Goal: Task Accomplishment & Management: Use online tool/utility

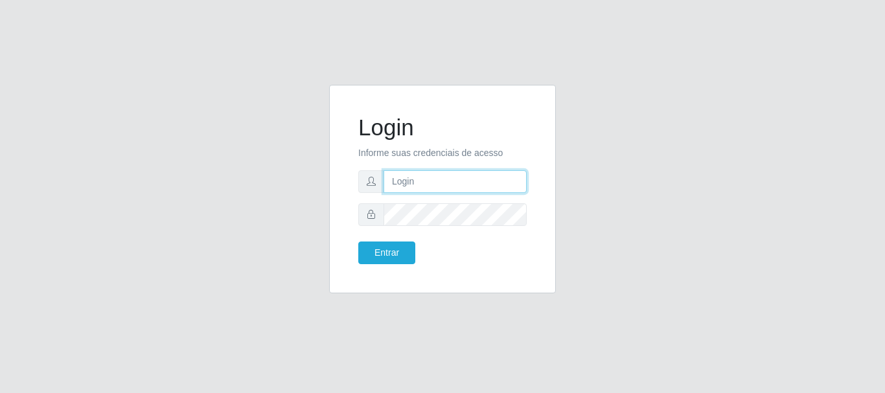
click at [492, 185] on input "text" at bounding box center [455, 181] width 143 height 23
type input "[PERSON_NAME]@[PERSON_NAME]"
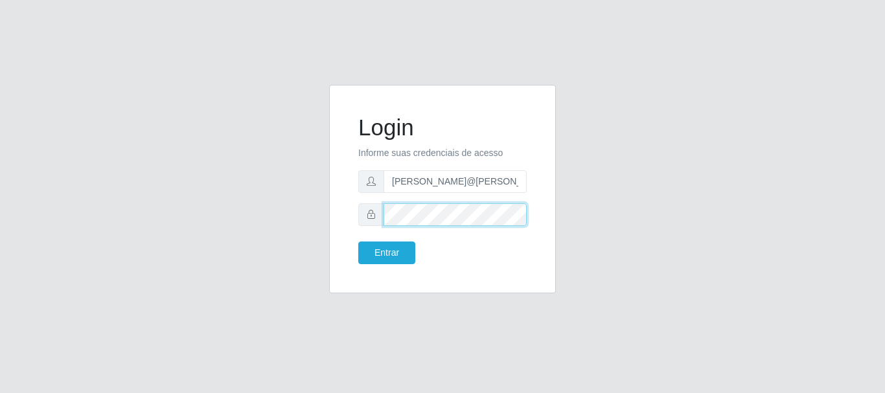
click at [358, 242] on button "Entrar" at bounding box center [386, 253] width 57 height 23
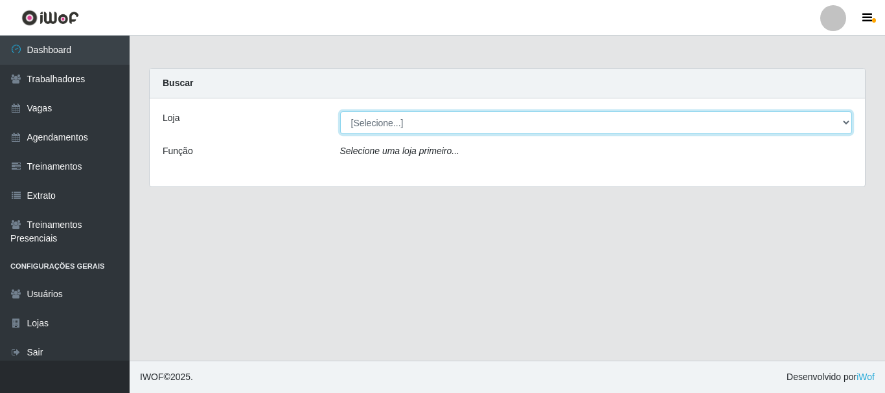
click at [375, 128] on select "[Selecione...] [GEOGRAPHIC_DATA]" at bounding box center [596, 122] width 513 height 23
select select "279"
click at [340, 111] on select "[Selecione...] [GEOGRAPHIC_DATA]" at bounding box center [596, 122] width 513 height 23
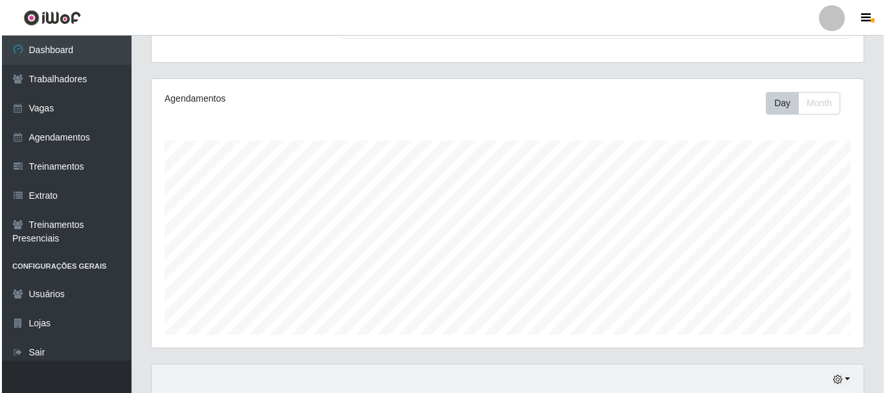
scroll to position [294, 0]
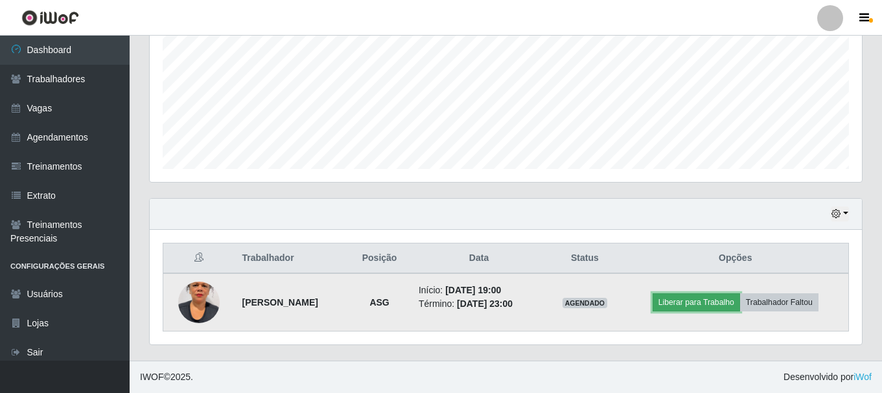
click at [672, 299] on button "Liberar para Trabalho" at bounding box center [697, 303] width 88 height 18
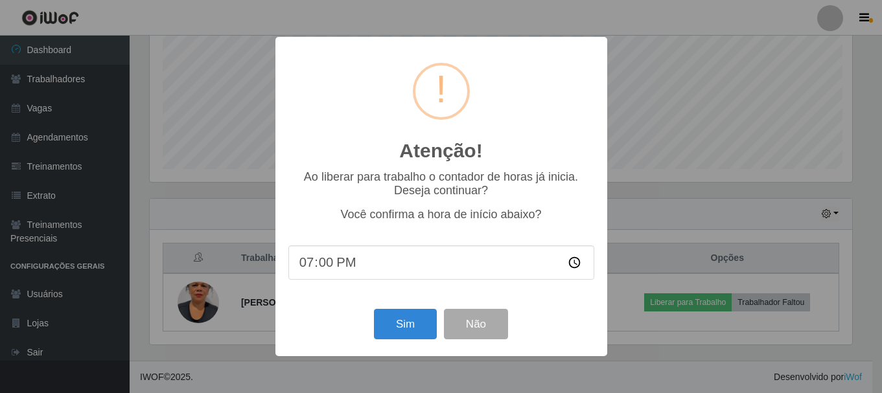
scroll to position [269, 706]
click at [404, 321] on button "Sim" at bounding box center [406, 324] width 63 height 30
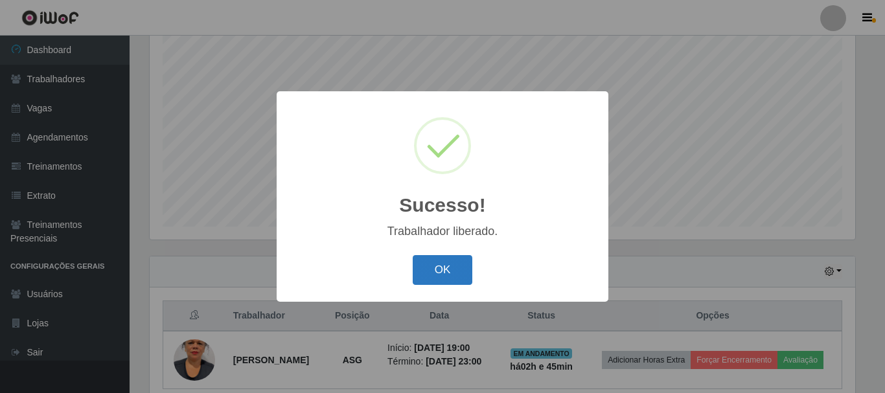
drag, startPoint x: 463, startPoint y: 259, endPoint x: 396, endPoint y: 260, distance: 66.8
click at [462, 260] on button "OK" at bounding box center [443, 270] width 60 height 30
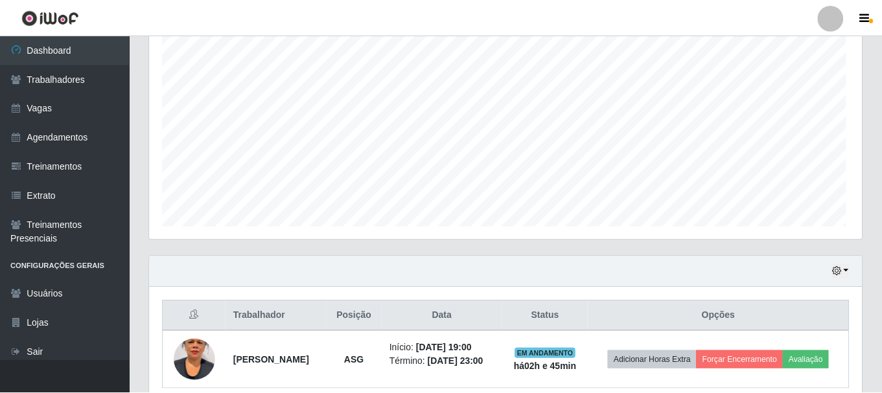
scroll to position [269, 712]
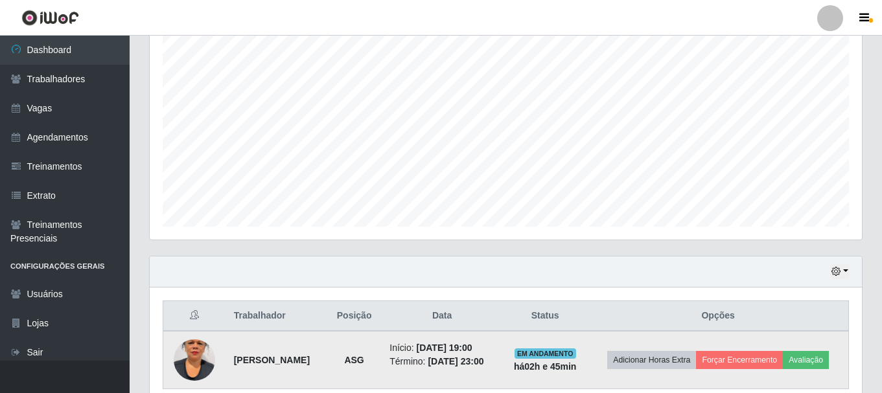
click at [187, 351] on img at bounding box center [194, 360] width 41 height 74
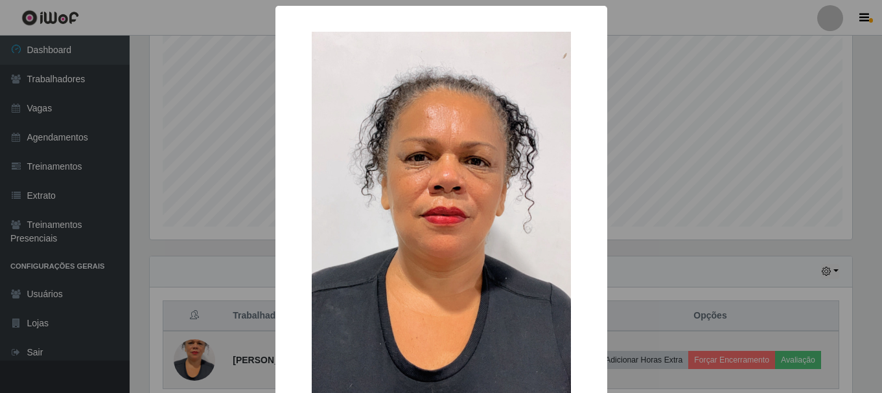
scroll to position [269, 706]
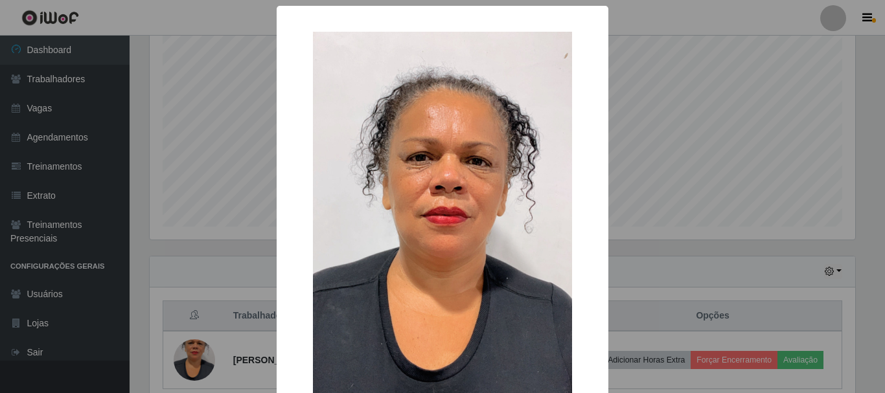
drag, startPoint x: 774, startPoint y: 153, endPoint x: 768, endPoint y: 156, distance: 6.7
click at [775, 152] on div "× OK Cancel" at bounding box center [442, 196] width 885 height 393
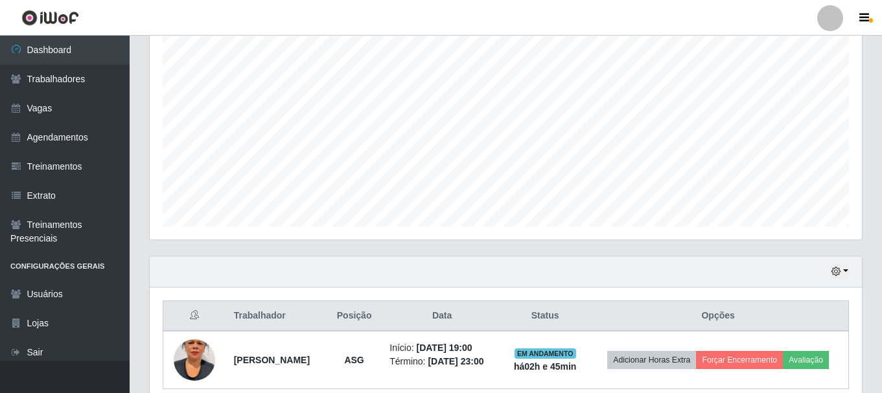
scroll to position [269, 712]
click at [50, 139] on link "Agendamentos" at bounding box center [65, 137] width 130 height 29
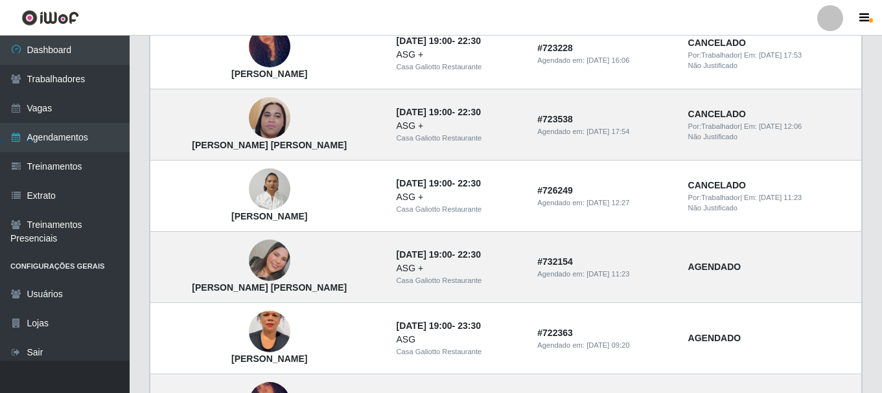
scroll to position [960, 0]
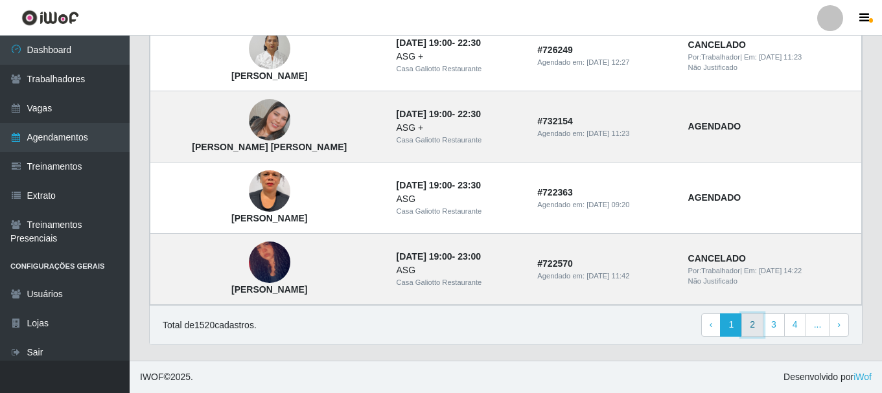
click at [747, 328] on link "2" at bounding box center [752, 325] width 22 height 23
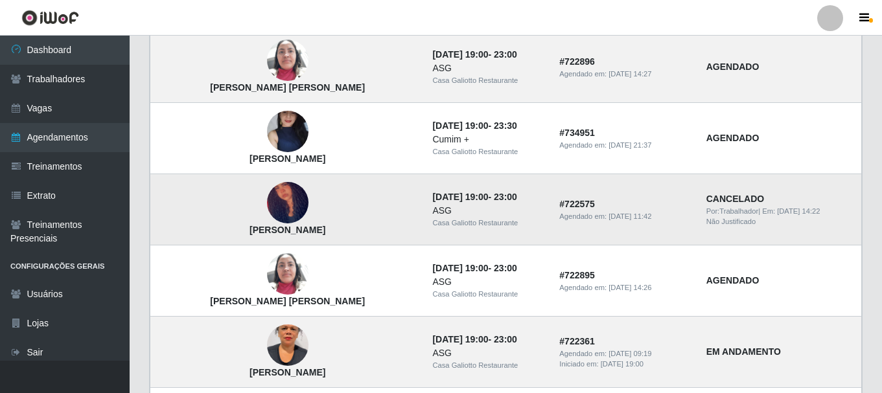
scroll to position [194, 0]
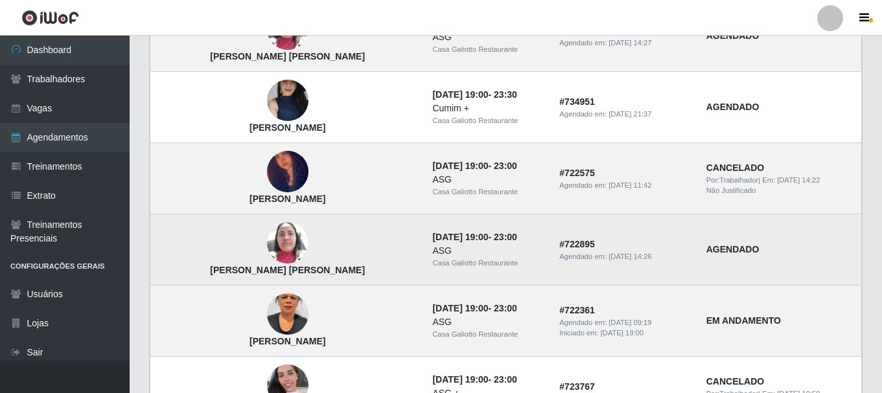
click at [271, 241] on img at bounding box center [287, 243] width 41 height 55
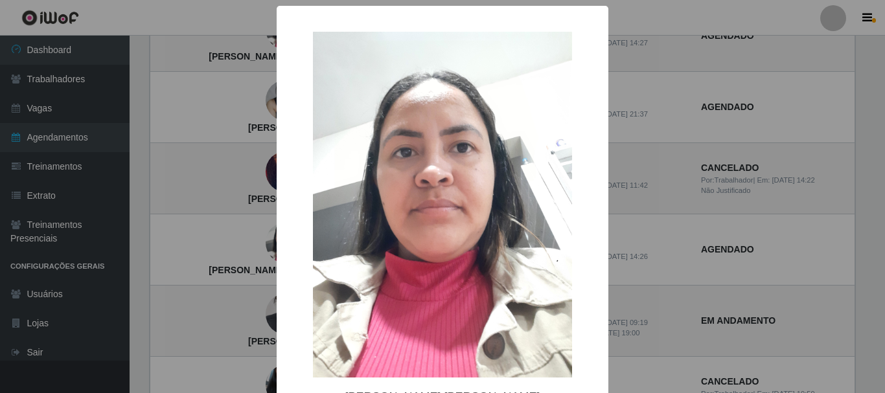
click at [704, 156] on div "× [PERSON_NAME] [PERSON_NAME] OK Cancel" at bounding box center [442, 196] width 885 height 393
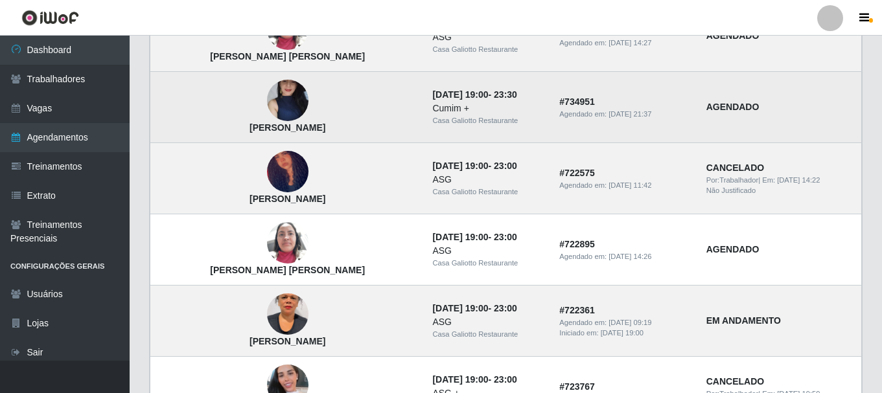
click at [267, 104] on img at bounding box center [287, 100] width 41 height 92
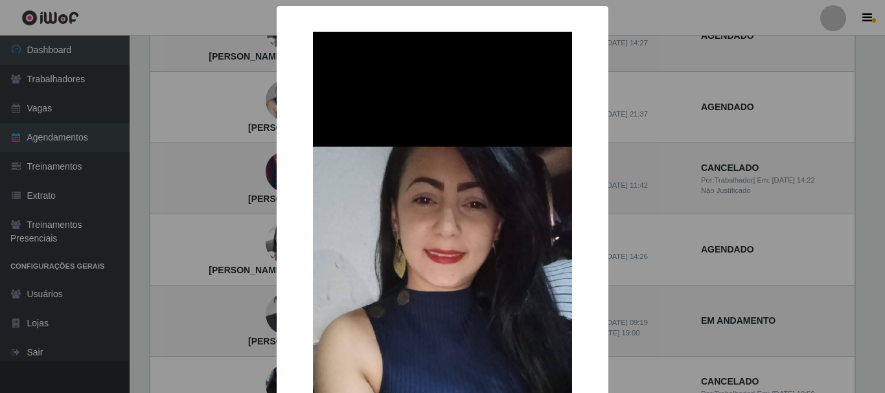
click at [697, 183] on div "× [PERSON_NAME] OK Cancel" at bounding box center [442, 196] width 885 height 393
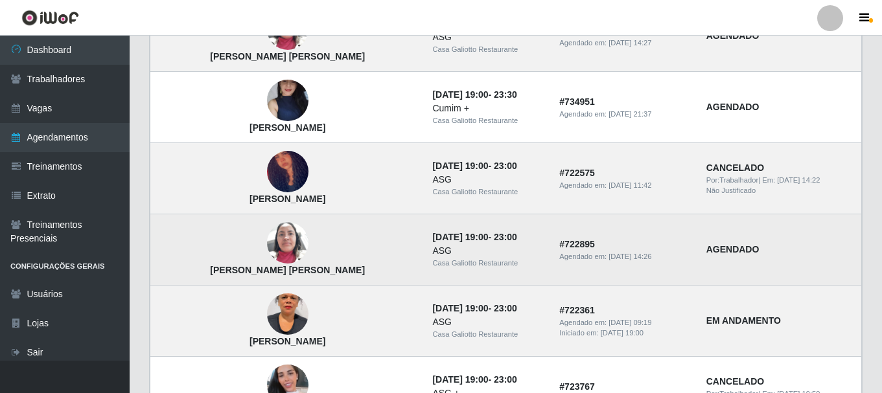
click at [271, 244] on img at bounding box center [287, 243] width 41 height 55
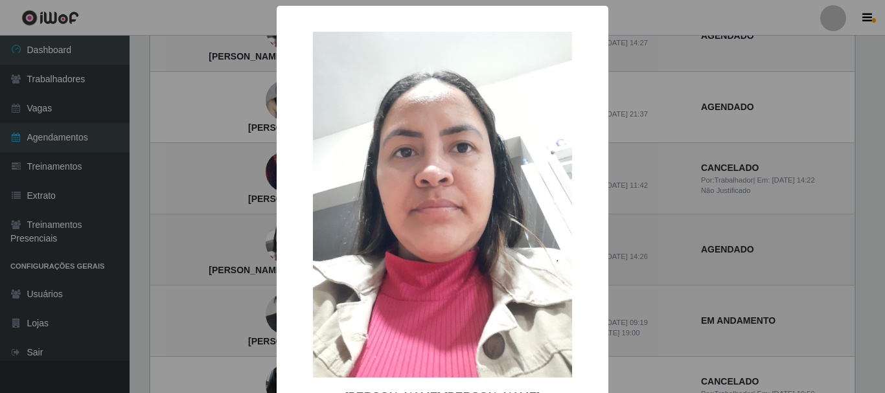
click at [262, 242] on div "× [PERSON_NAME] [PERSON_NAME] OK Cancel" at bounding box center [442, 196] width 885 height 393
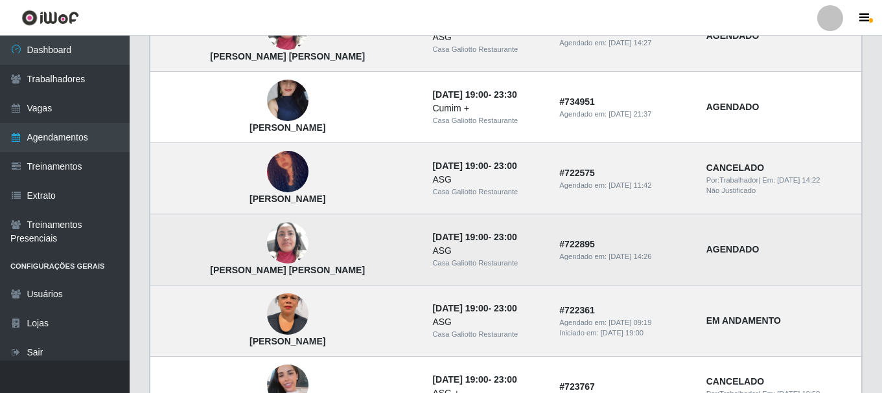
click at [267, 240] on img at bounding box center [287, 243] width 41 height 55
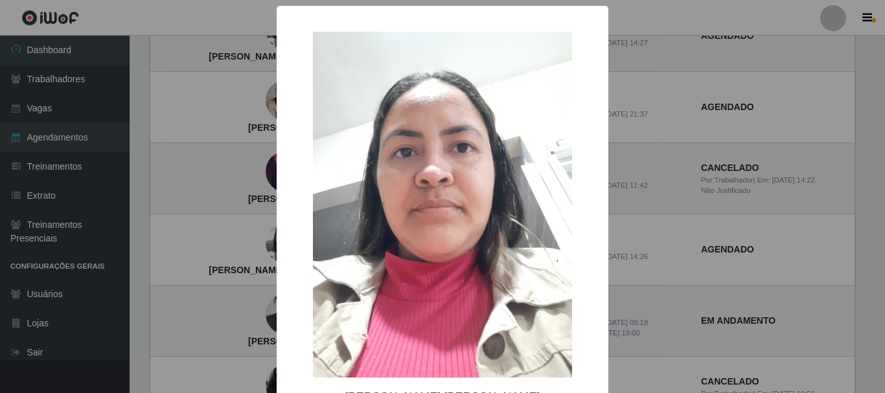
click at [648, 154] on div "× [PERSON_NAME] [PERSON_NAME] OK Cancel" at bounding box center [442, 196] width 885 height 393
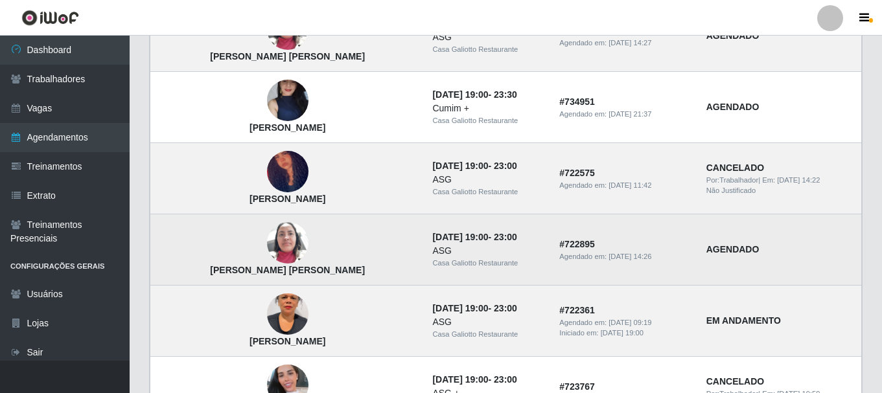
click at [267, 256] on img at bounding box center [287, 243] width 41 height 55
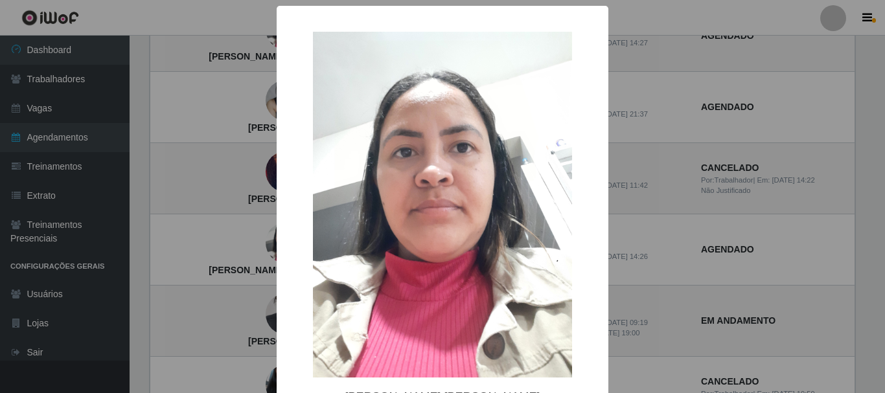
click at [683, 97] on div "× [PERSON_NAME] [PERSON_NAME] OK Cancel" at bounding box center [442, 196] width 885 height 393
